Goal: Transaction & Acquisition: Register for event/course

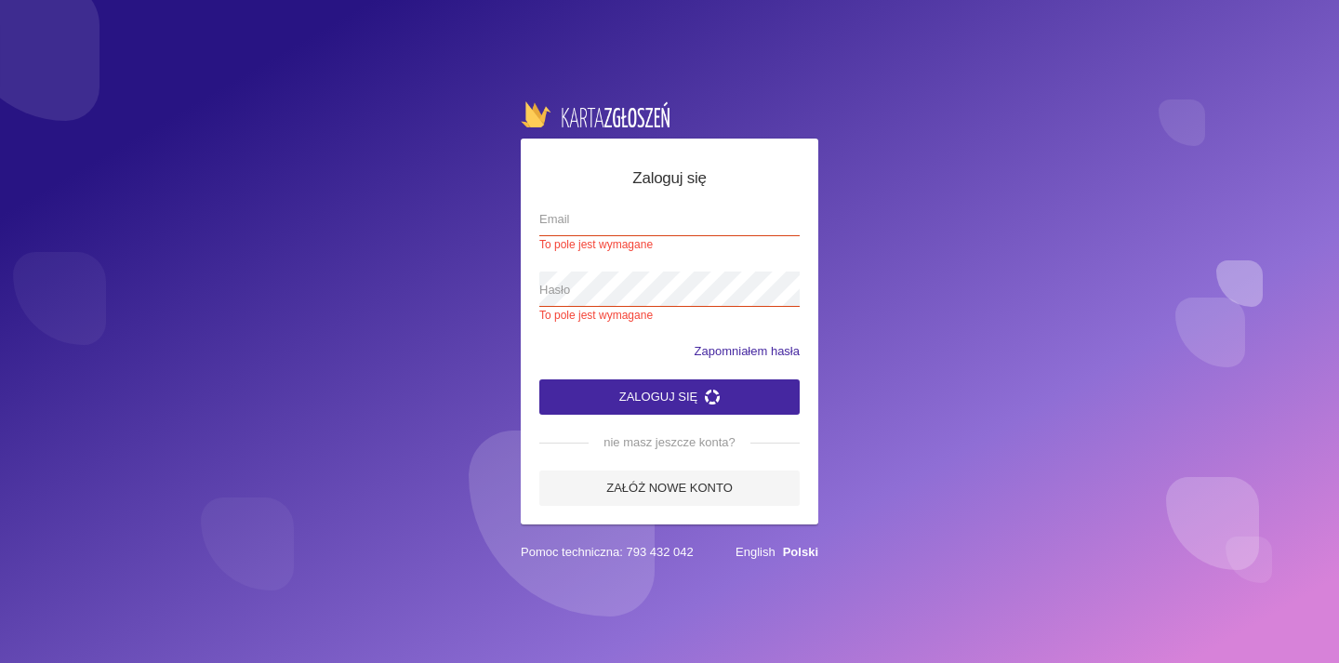
click at [589, 227] on span "Email" at bounding box center [660, 219] width 242 height 19
click at [589, 227] on input "Email To pole jest wymagane" at bounding box center [669, 218] width 260 height 35
type input "[EMAIL_ADDRESS][DOMAIN_NAME]"
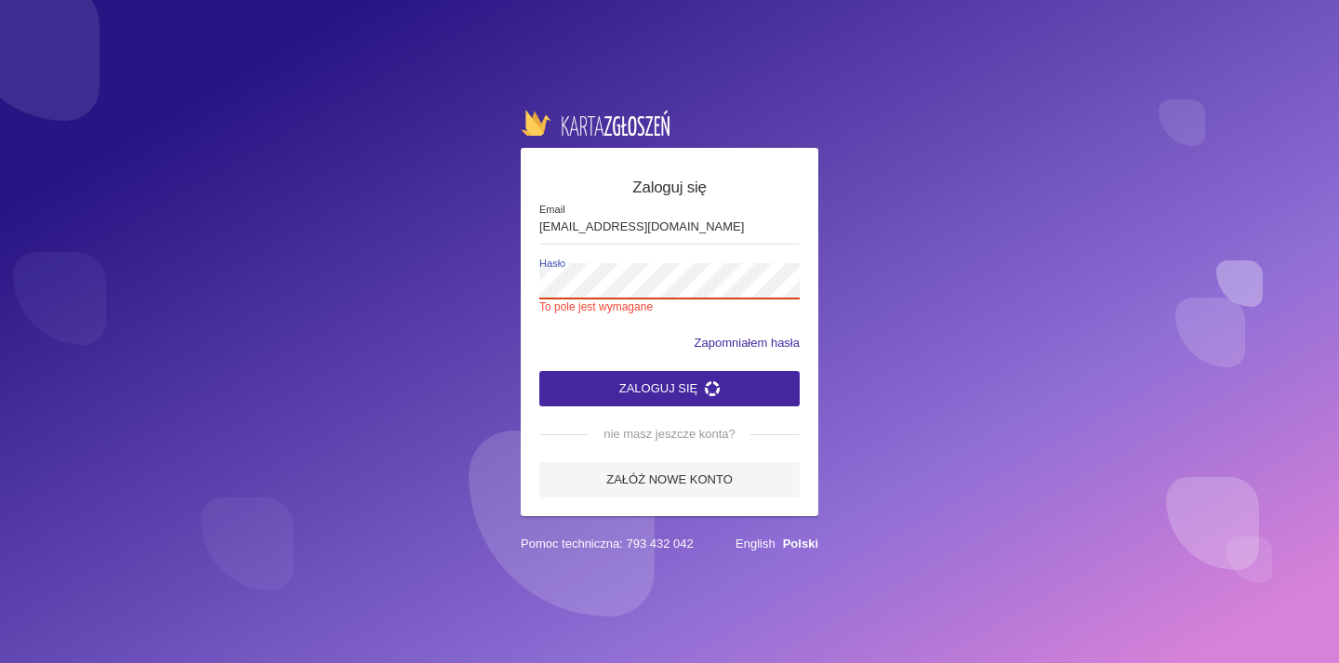
click at [669, 379] on button "Zaloguj się" at bounding box center [669, 388] width 260 height 35
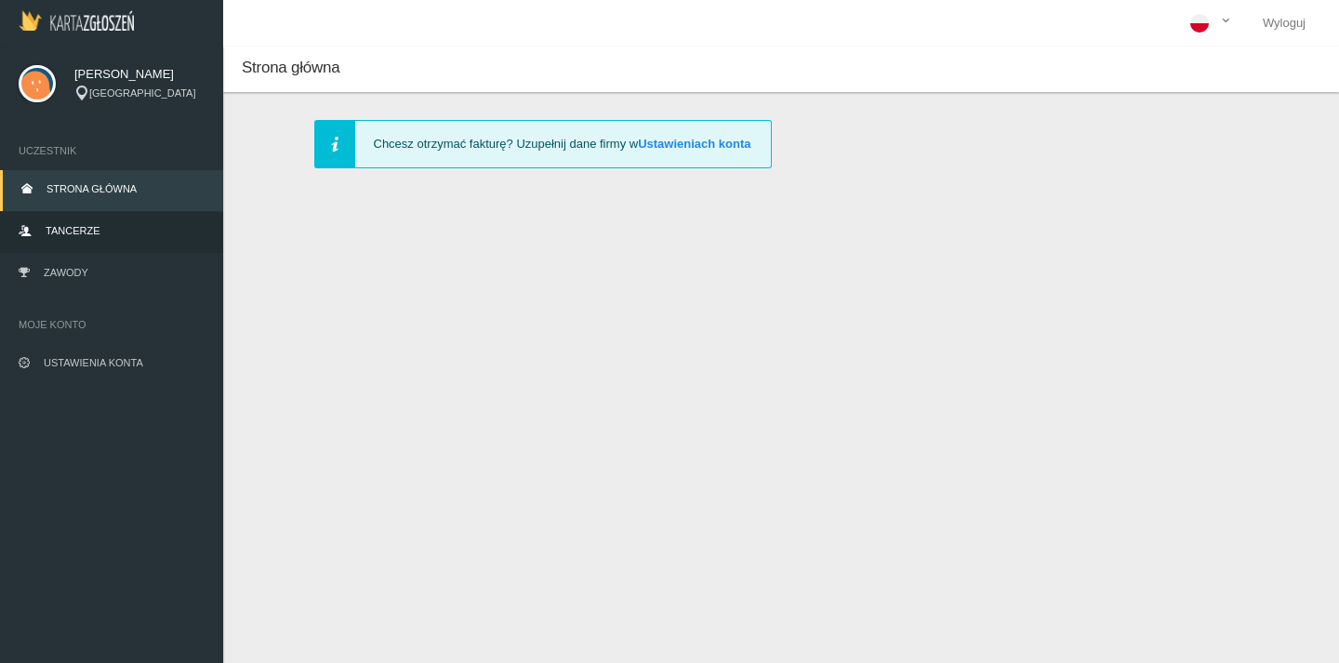
click at [135, 228] on link "Tancerze" at bounding box center [111, 232] width 223 height 41
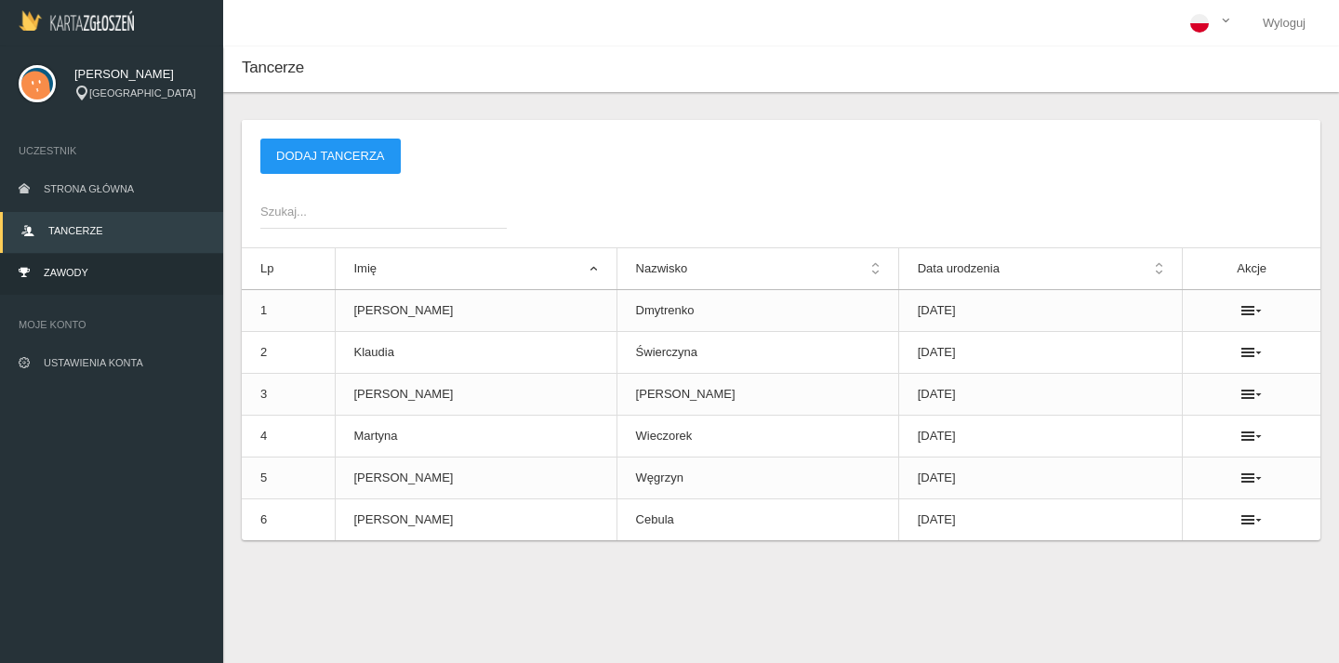
click at [101, 275] on link "Zawody" at bounding box center [111, 274] width 223 height 41
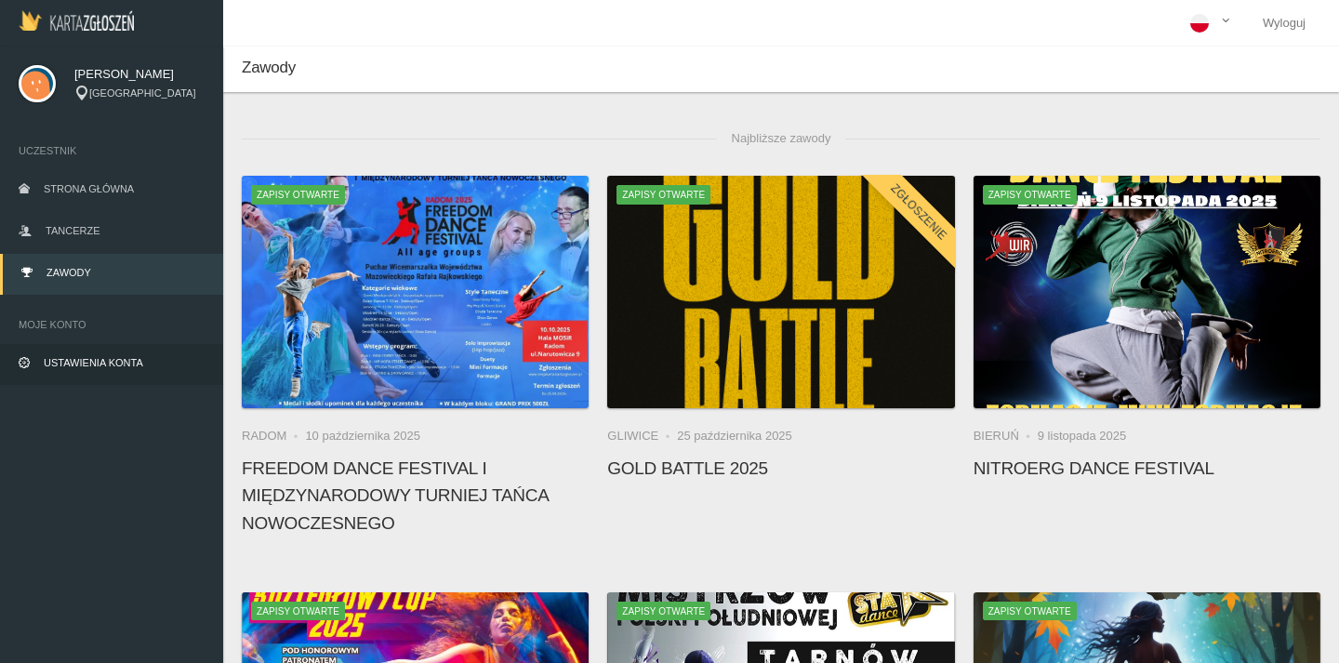
click at [123, 351] on link "Ustawienia konta" at bounding box center [111, 364] width 223 height 41
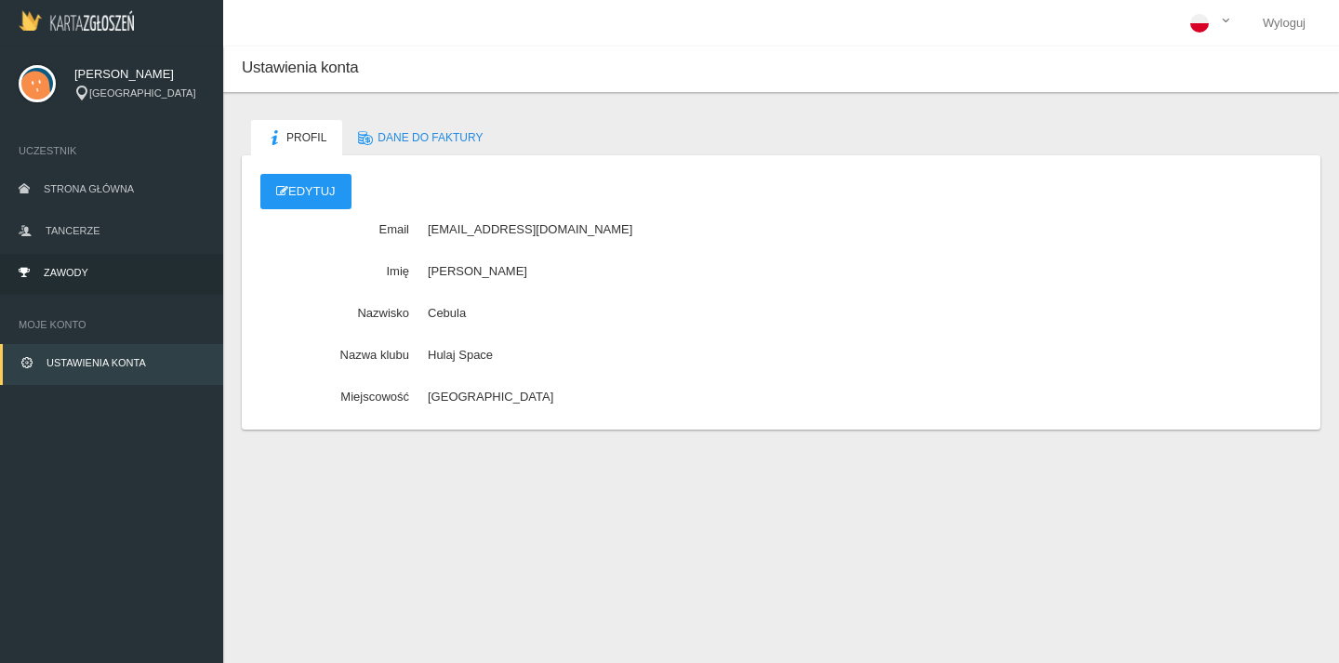
click at [118, 270] on link "Zawody" at bounding box center [111, 274] width 223 height 41
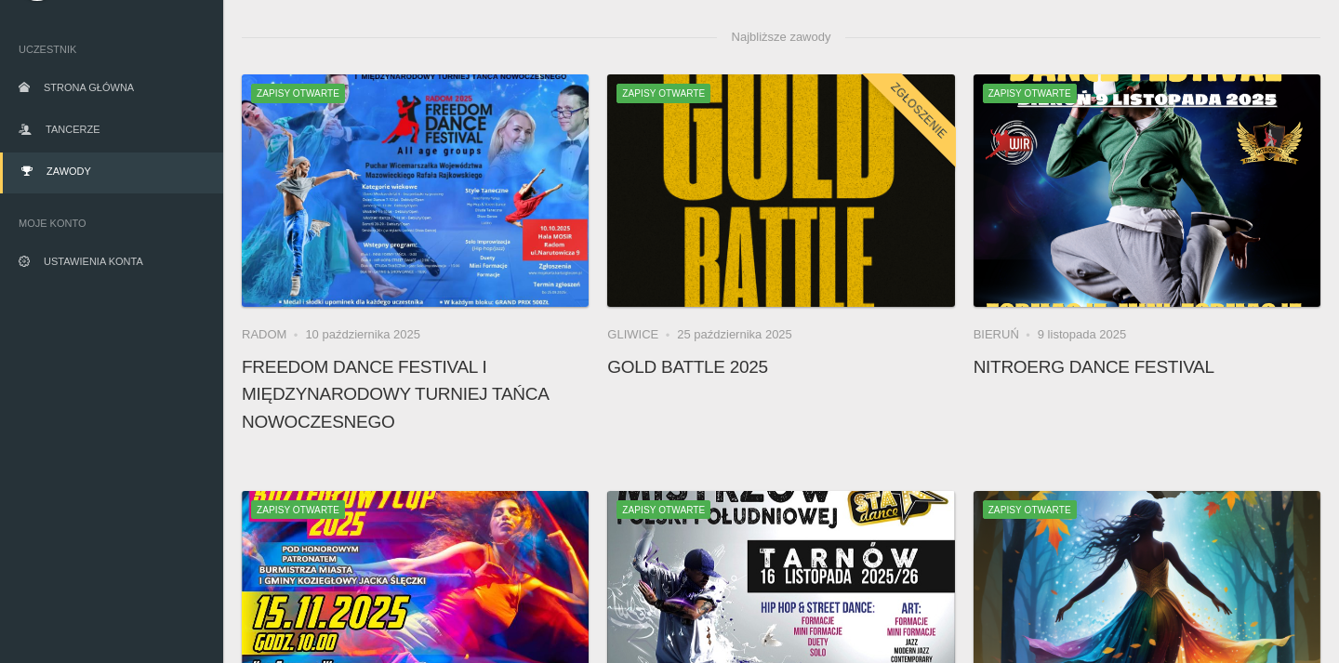
scroll to position [100, 0]
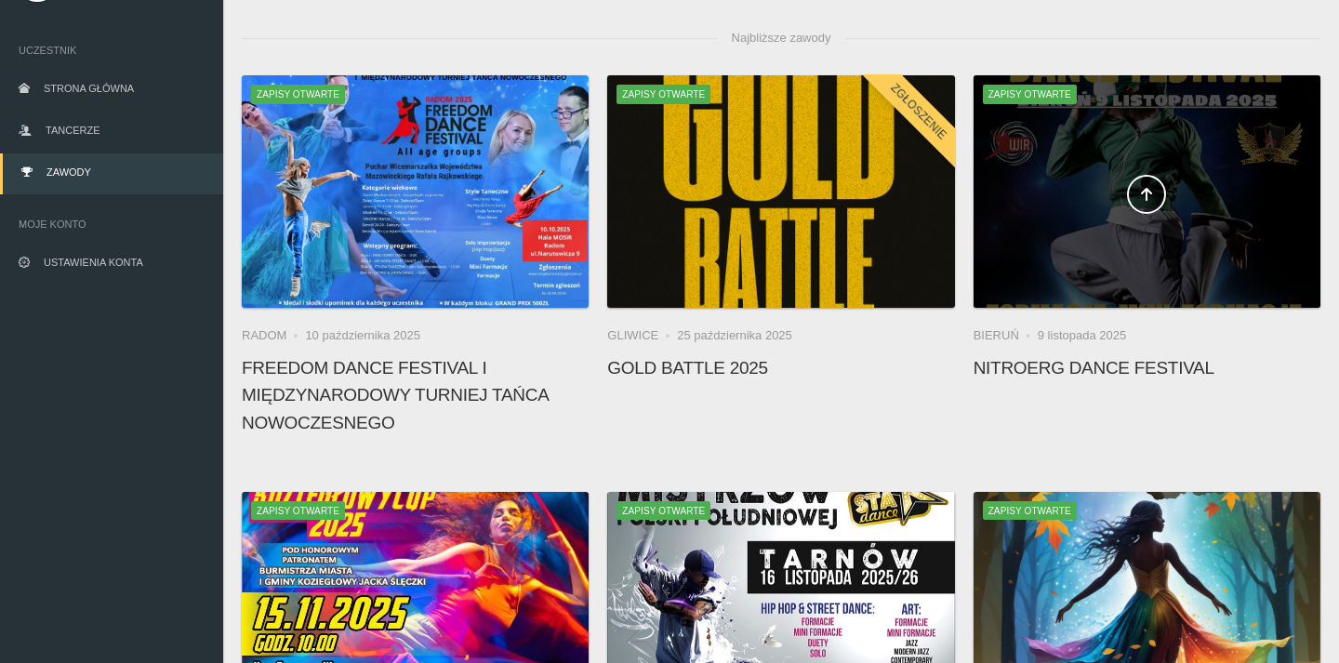
click at [1181, 167] on div at bounding box center [1146, 191] width 347 height 232
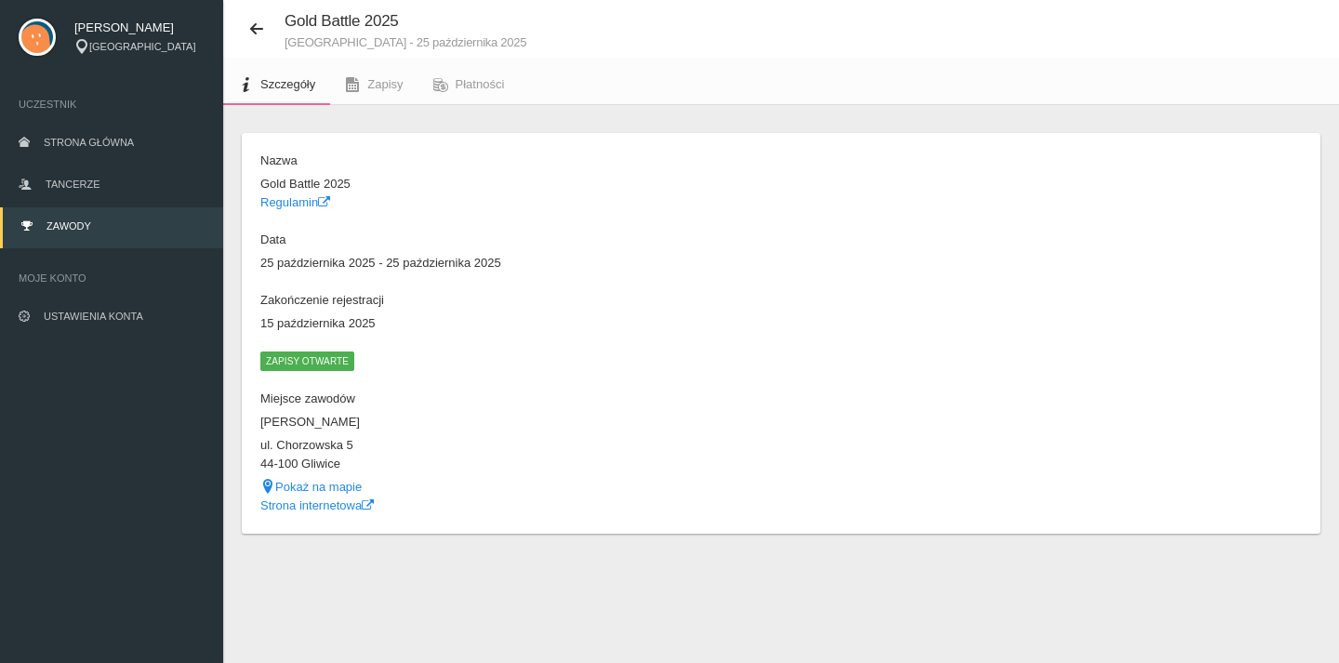
scroll to position [46, 0]
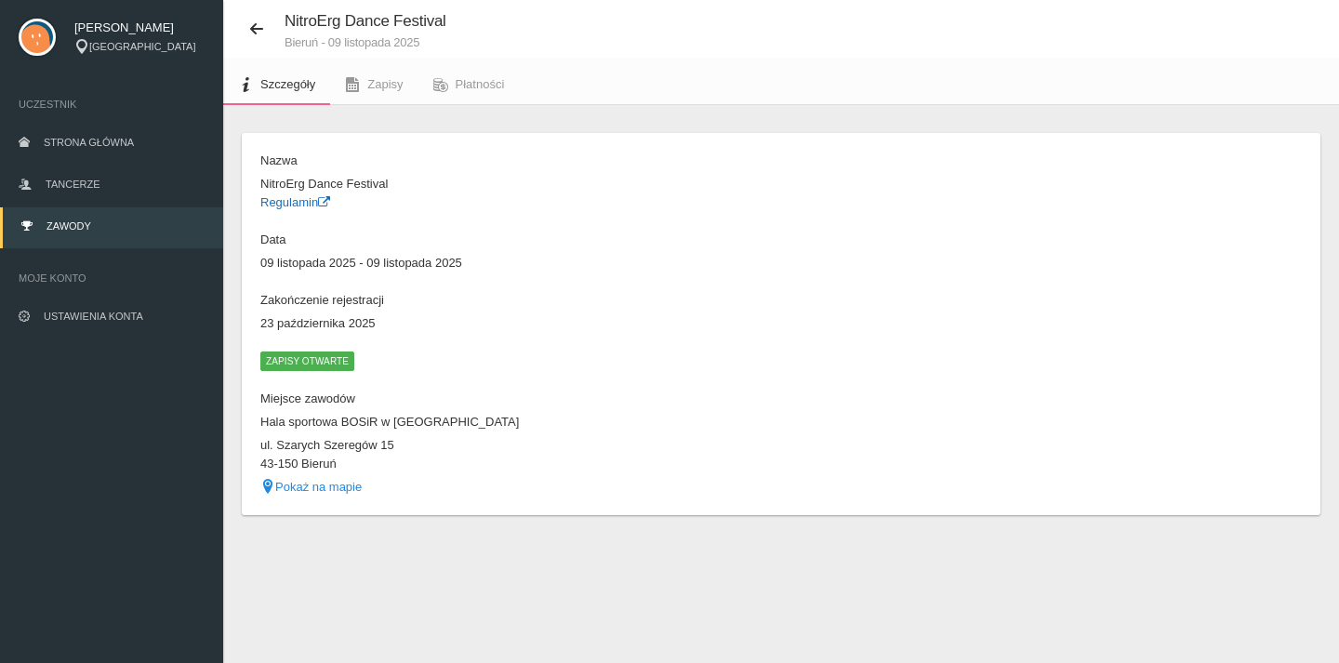
click at [298, 201] on link "Regulamin" at bounding box center [295, 202] width 70 height 14
click at [134, 225] on link "Zawody" at bounding box center [111, 227] width 223 height 41
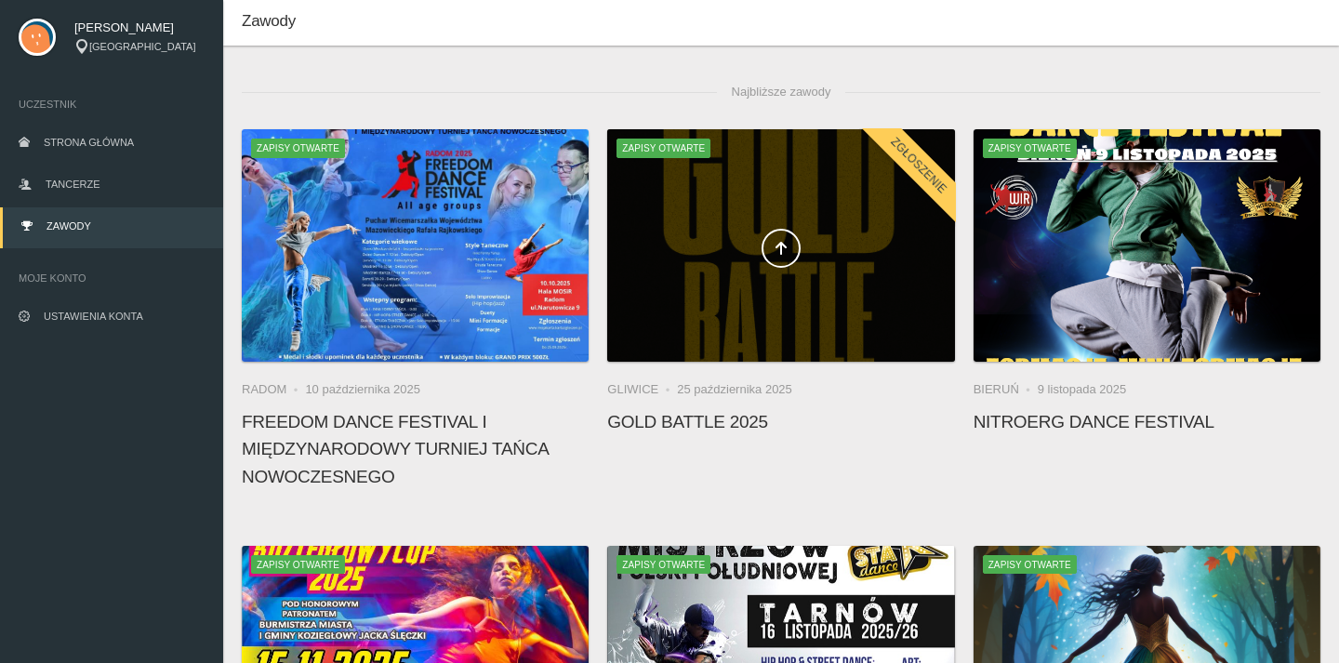
click at [779, 282] on div at bounding box center [780, 245] width 347 height 232
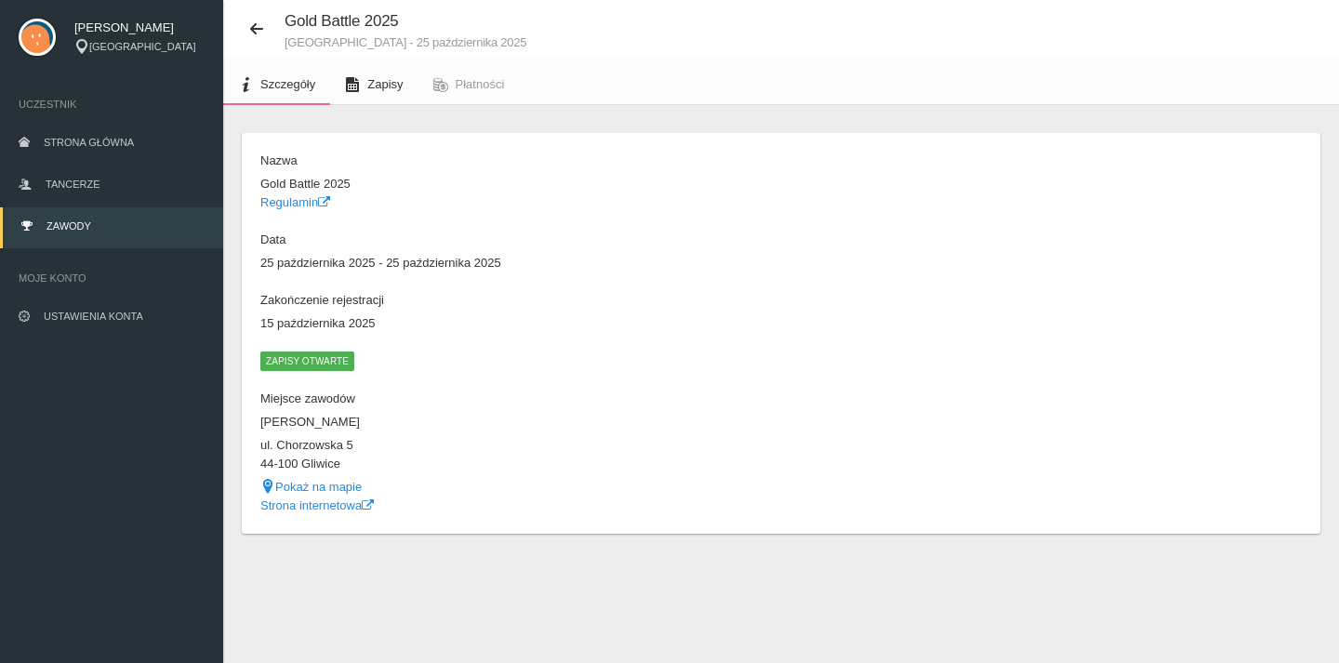
click at [388, 81] on span "Zapisy" at bounding box center [384, 84] width 35 height 14
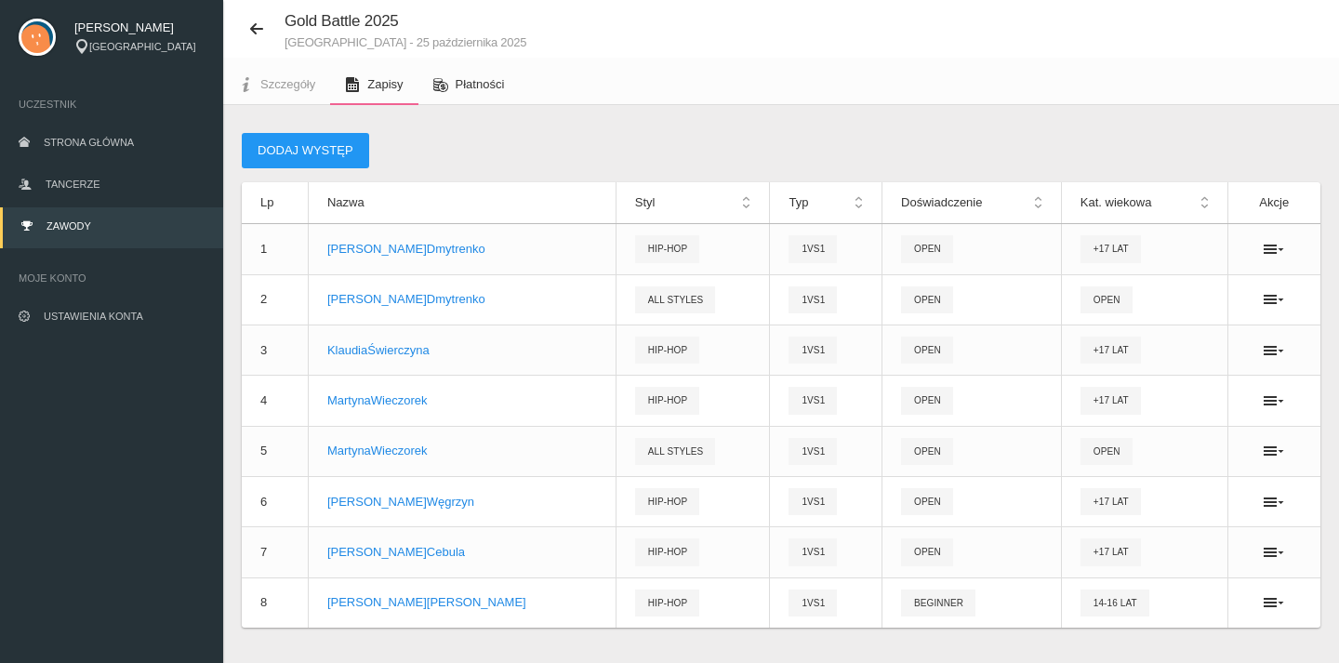
click at [491, 89] on span "Płatności" at bounding box center [480, 84] width 49 height 14
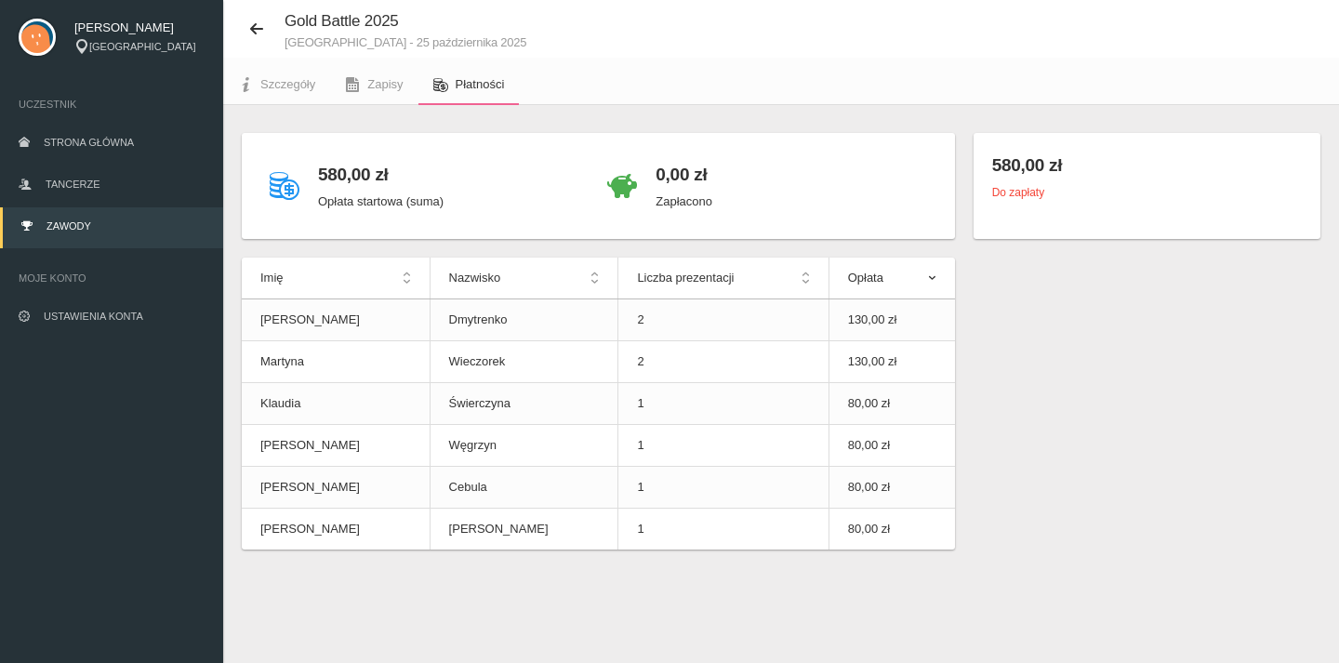
click at [911, 259] on th "Opłata" at bounding box center [891, 279] width 126 height 42
click at [928, 271] on th "Opłata" at bounding box center [891, 279] width 126 height 42
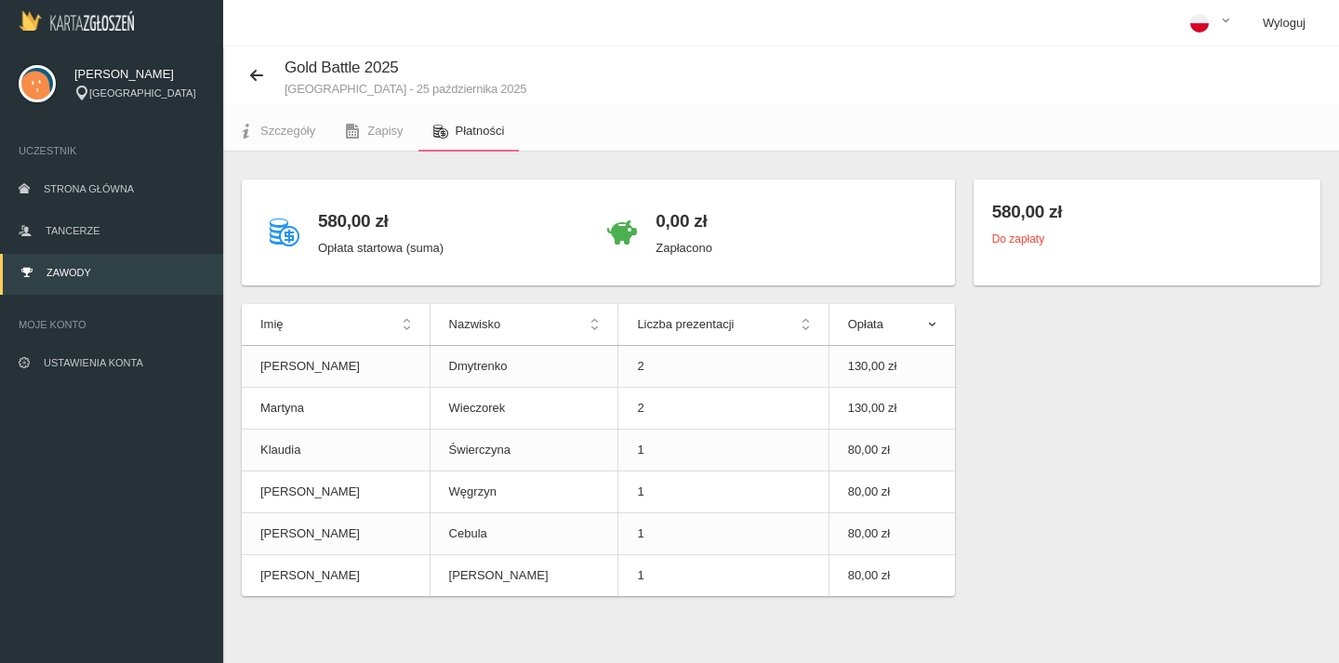
click at [1278, 25] on link "Wyloguj" at bounding box center [1284, 23] width 73 height 46
